Goal: Communication & Community: Answer question/provide support

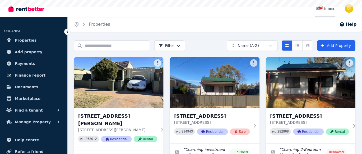
click at [323, 7] on span "75" at bounding box center [321, 7] width 4 height 3
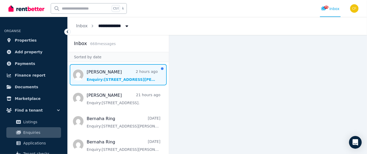
click at [113, 78] on span "Message list" at bounding box center [118, 74] width 101 height 21
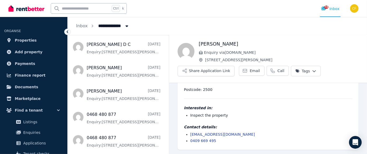
scroll to position [147, 0]
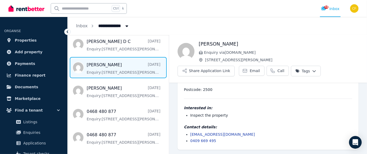
click at [93, 69] on span "Message list" at bounding box center [118, 67] width 101 height 21
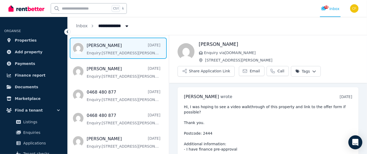
scroll to position [207, 0]
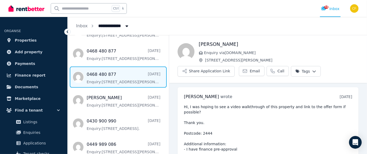
click at [90, 77] on span "Message list" at bounding box center [118, 76] width 101 height 21
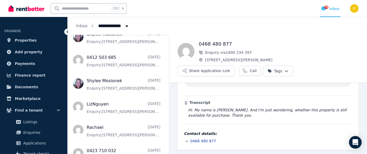
scroll to position [411, 0]
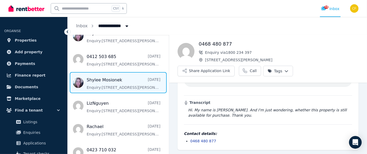
click at [100, 87] on span "Message list" at bounding box center [118, 82] width 101 height 21
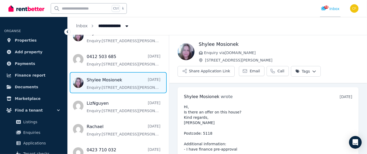
click at [327, 6] on span "74" at bounding box center [326, 7] width 4 height 3
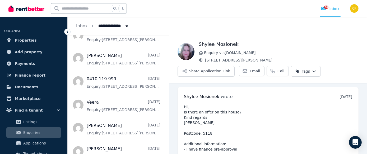
scroll to position [530, 0]
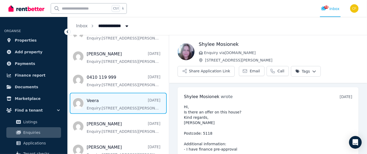
click at [97, 110] on span "Message list" at bounding box center [118, 103] width 101 height 21
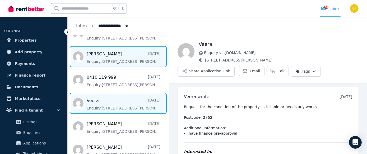
click at [104, 57] on span "Message list" at bounding box center [118, 56] width 101 height 21
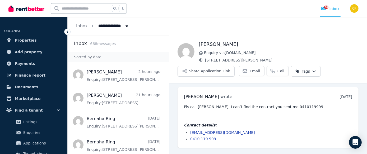
scroll to position [313, 0]
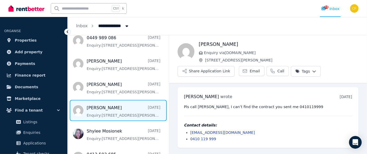
click at [123, 114] on span "Message list" at bounding box center [118, 110] width 101 height 21
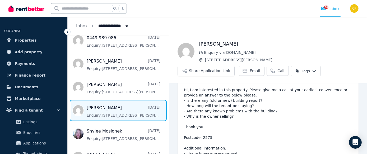
scroll to position [17, 0]
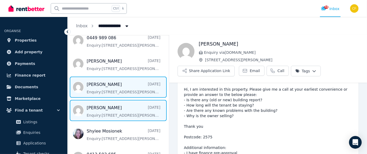
click at [111, 89] on span "Message list" at bounding box center [118, 86] width 101 height 21
